Goal: Find specific page/section: Find specific page/section

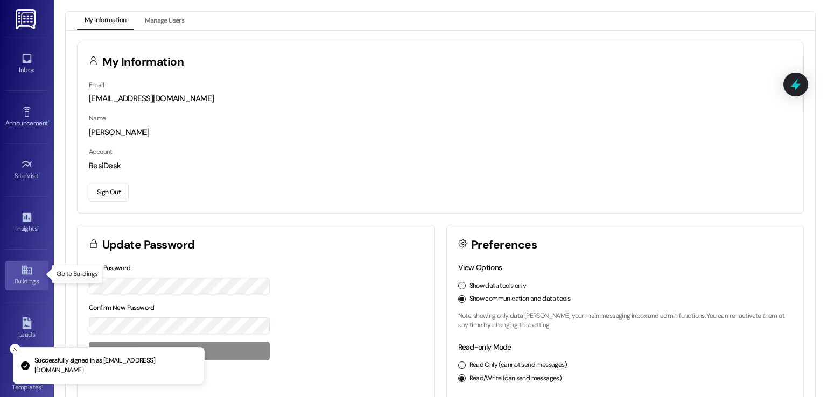
click at [21, 276] on div "Buildings" at bounding box center [27, 281] width 54 height 11
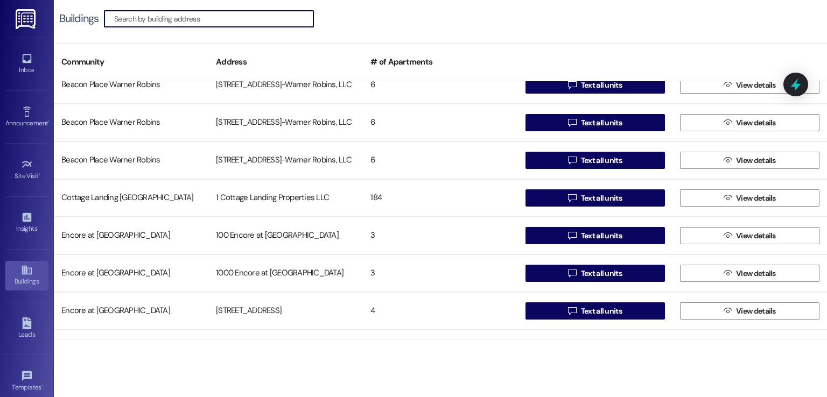
scroll to position [2637, 0]
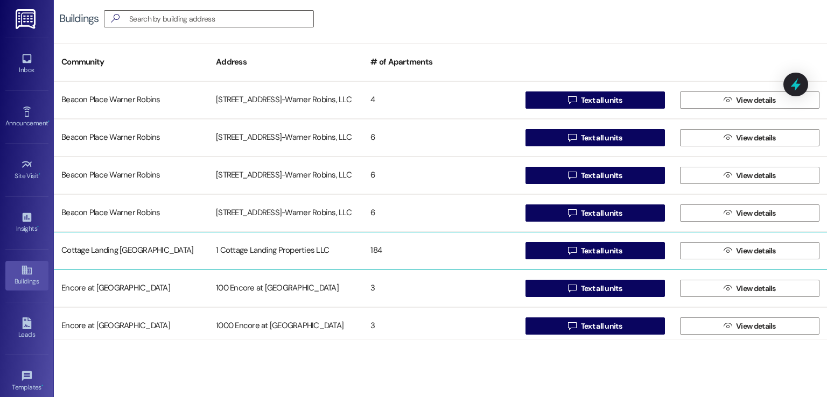
click at [251, 253] on div "1 Cottage Landing Properties LLC" at bounding box center [285, 251] width 154 height 22
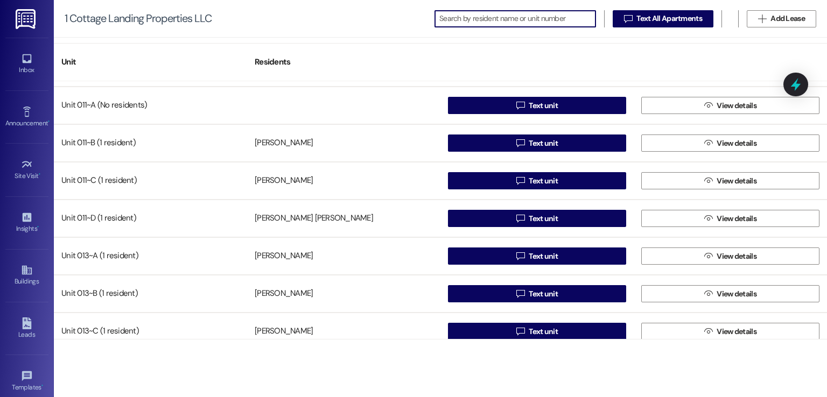
scroll to position [1507, 0]
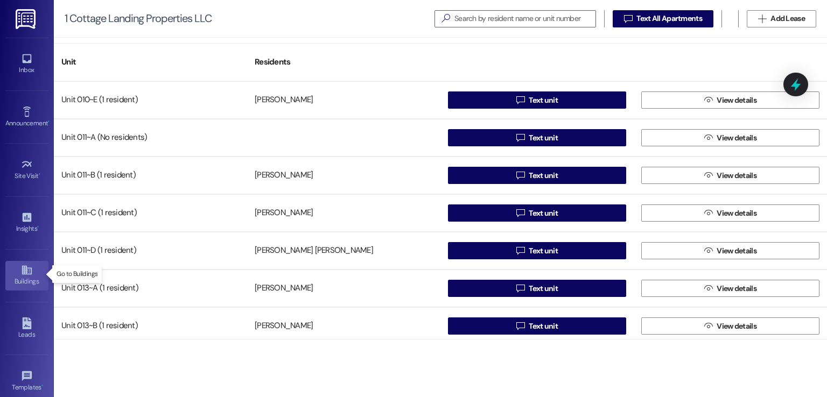
click at [20, 280] on div "Buildings" at bounding box center [27, 281] width 54 height 11
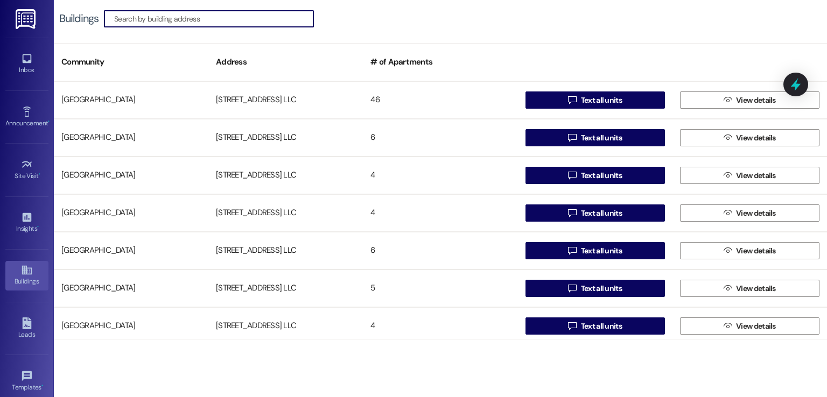
click at [231, 18] on input at bounding box center [213, 18] width 199 height 15
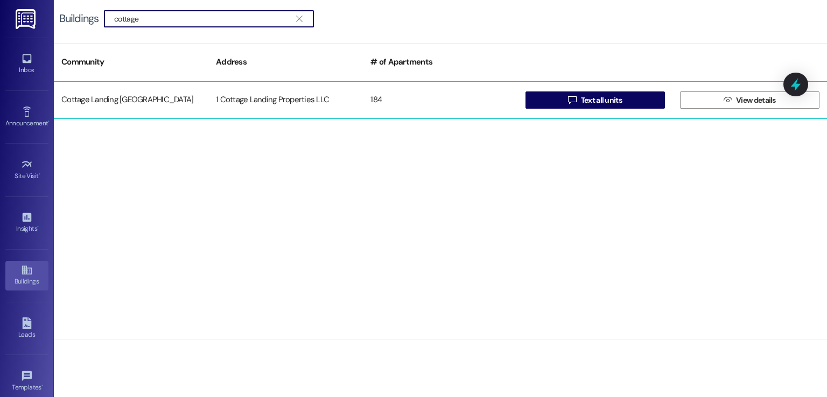
type input "cottage"
click at [265, 90] on div "1 Cottage Landing Properties LLC" at bounding box center [285, 100] width 154 height 22
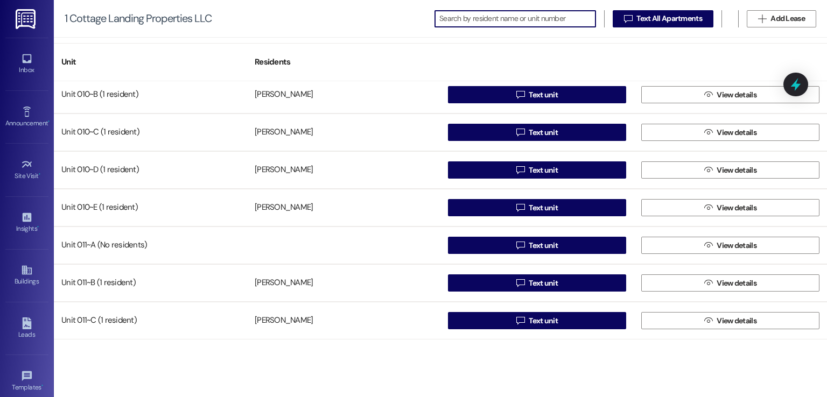
scroll to position [1453, 0]
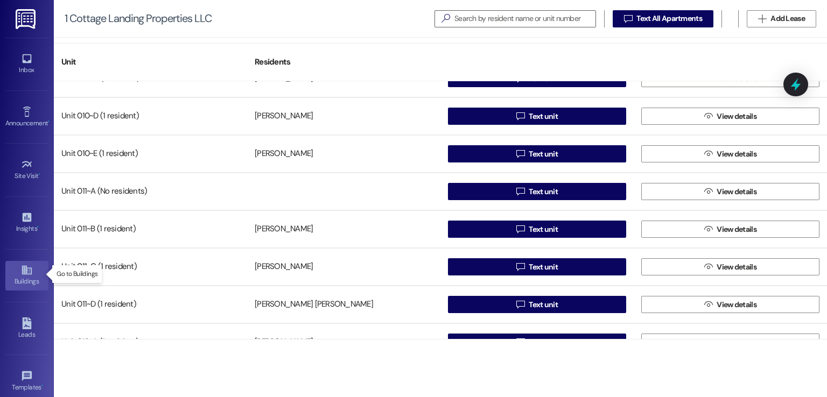
click at [24, 269] on icon at bounding box center [27, 270] width 10 height 9
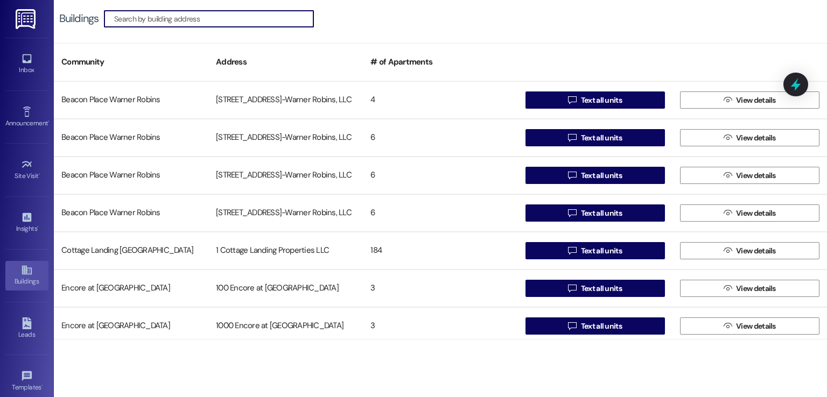
scroll to position [2690, 0]
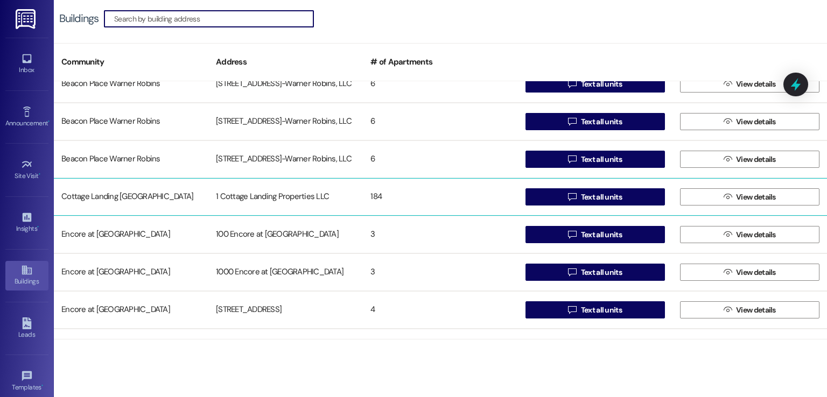
click at [291, 201] on div "1 Cottage Landing Properties LLC" at bounding box center [285, 197] width 154 height 22
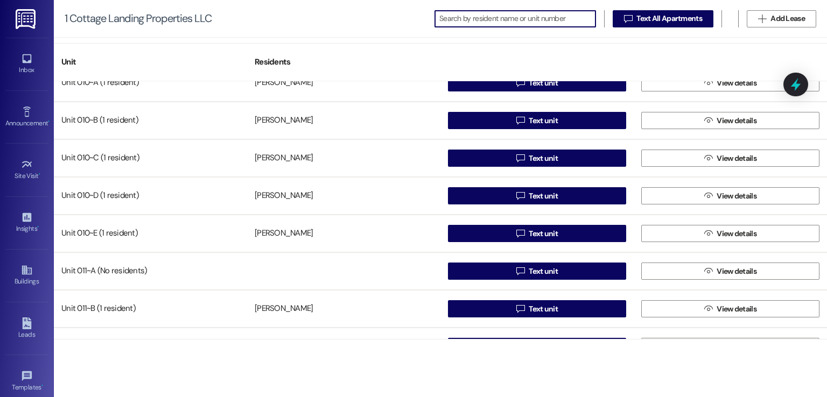
scroll to position [1399, 0]
